Goal: Task Accomplishment & Management: Manage account settings

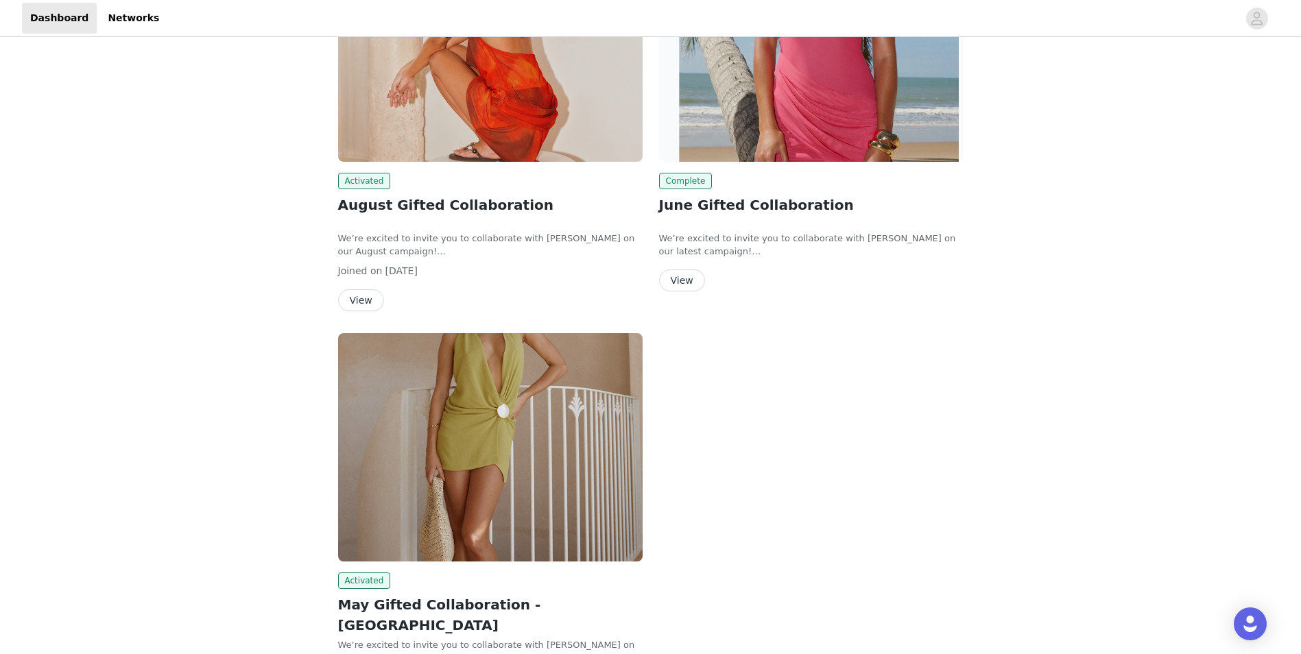
scroll to position [206, 0]
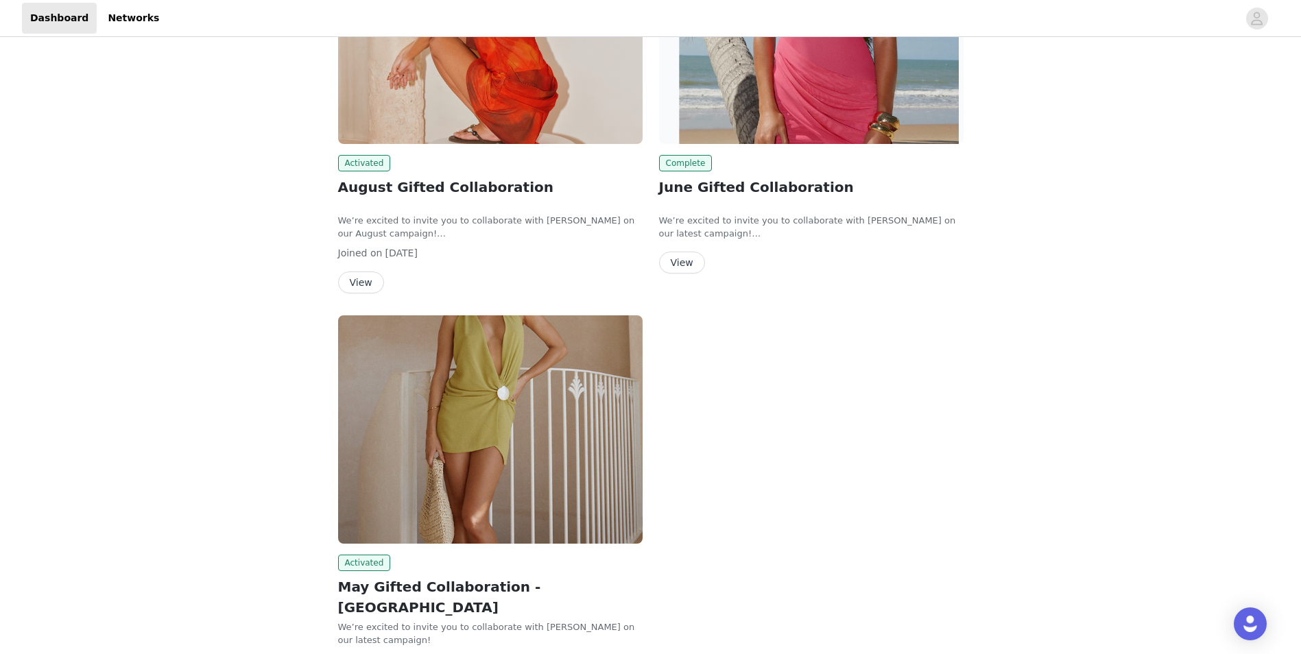
click at [357, 285] on button "View" at bounding box center [361, 283] width 46 height 22
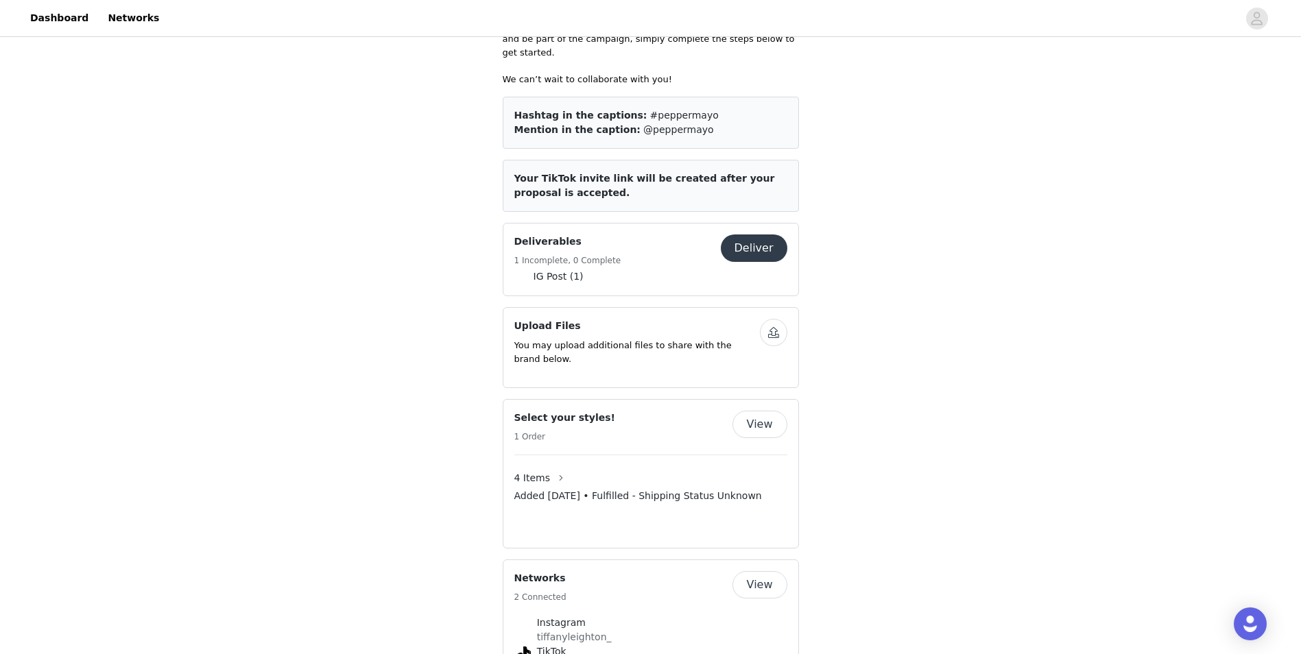
scroll to position [754, 0]
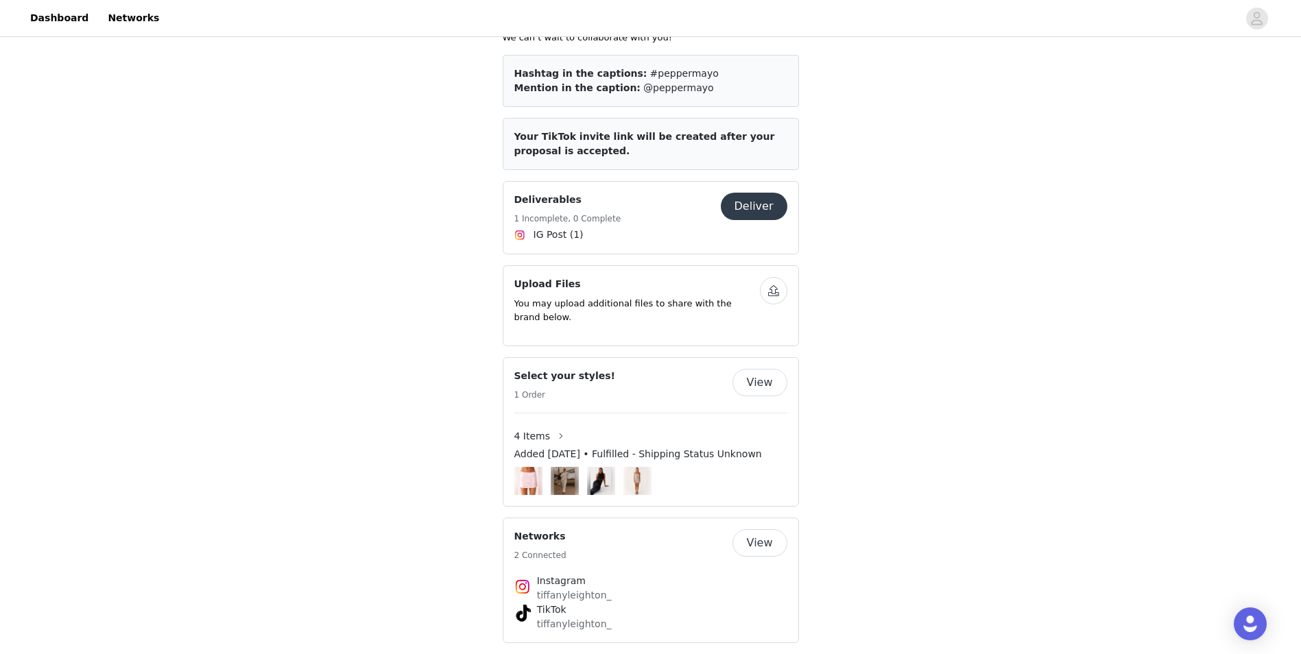
click at [603, 467] on img at bounding box center [600, 481] width 21 height 28
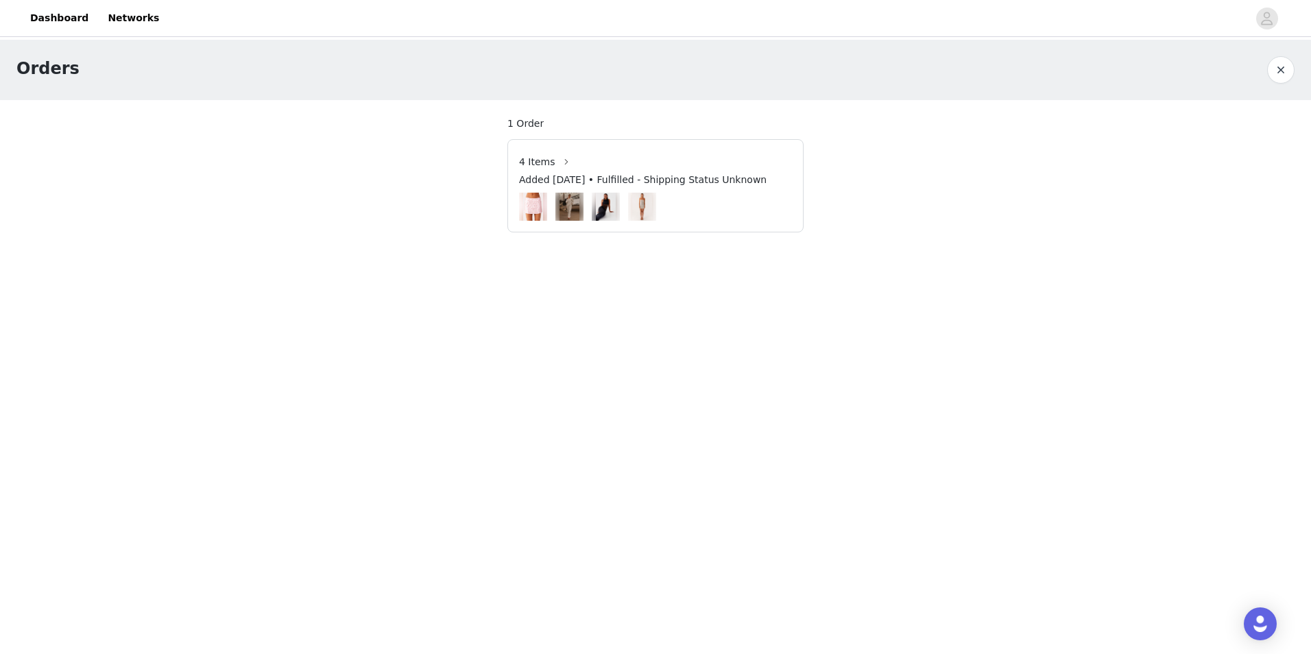
click at [603, 210] on img at bounding box center [606, 207] width 21 height 28
